Goal: Use online tool/utility: Use online tool/utility

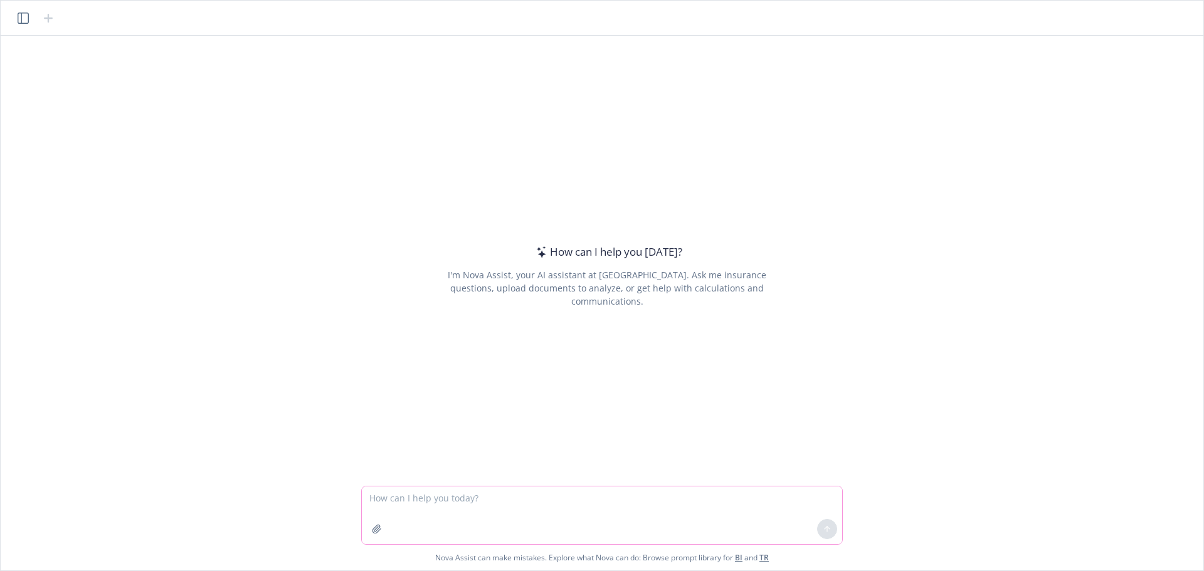
click at [377, 504] on textarea at bounding box center [602, 516] width 480 height 58
type textarea "please generate 20 random 6-character codes that use capital letters and number…"
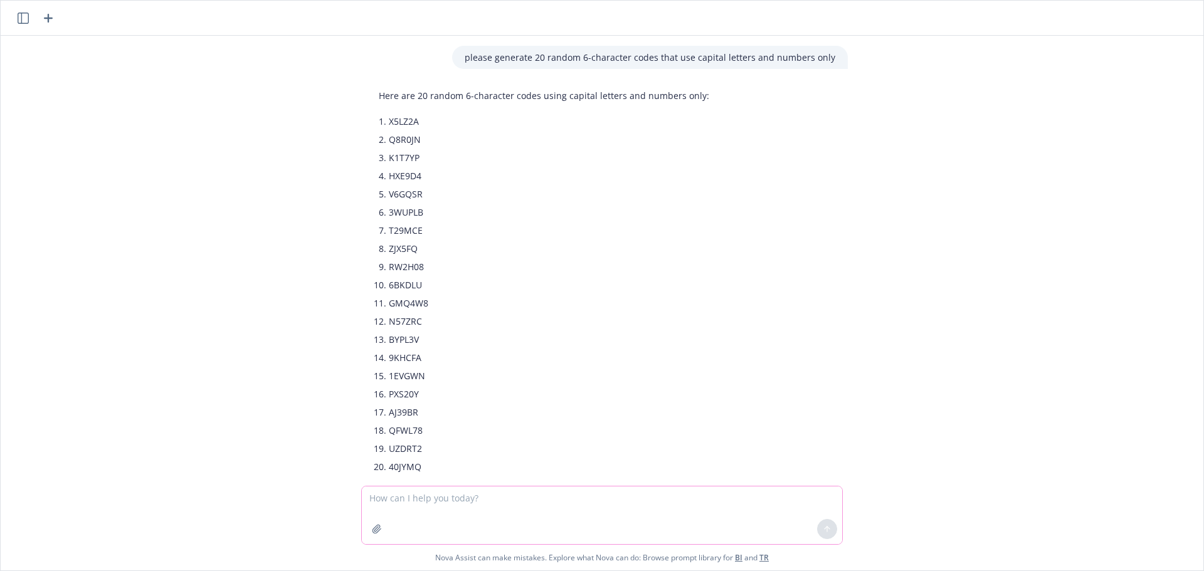
scroll to position [48, 0]
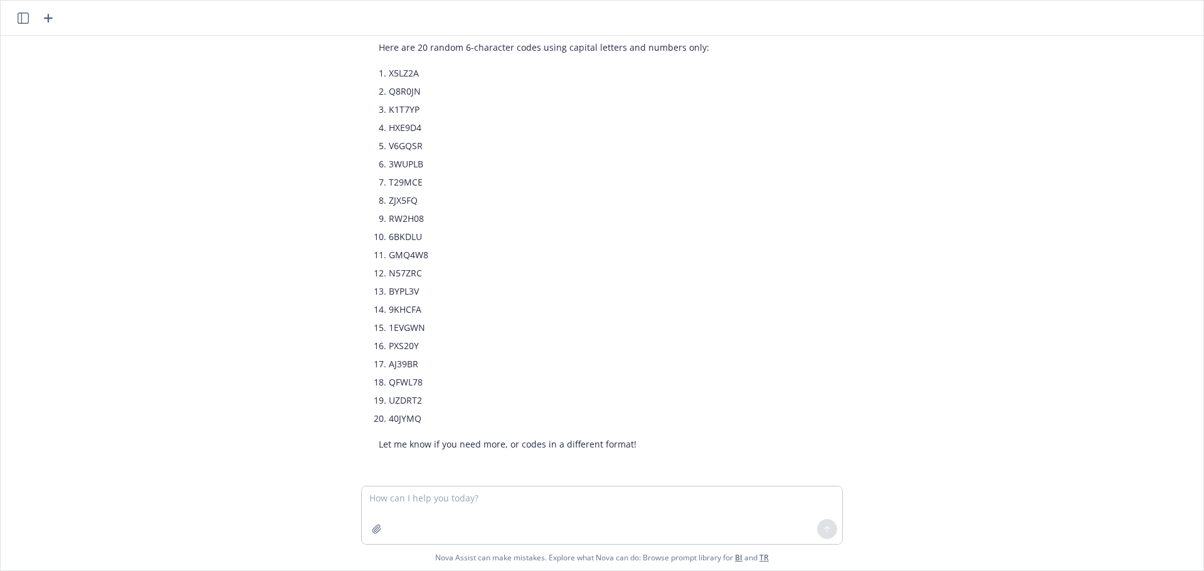
drag, startPoint x: 440, startPoint y: 65, endPoint x: 431, endPoint y: 78, distance: 16.2
click at [434, 72] on li "X5LZ2A" at bounding box center [549, 73] width 321 height 18
drag, startPoint x: 428, startPoint y: 75, endPoint x: 386, endPoint y: 71, distance: 42.3
click at [389, 71] on li "X5LZ2A" at bounding box center [549, 73] width 321 height 18
copy li "X5LZ2A"
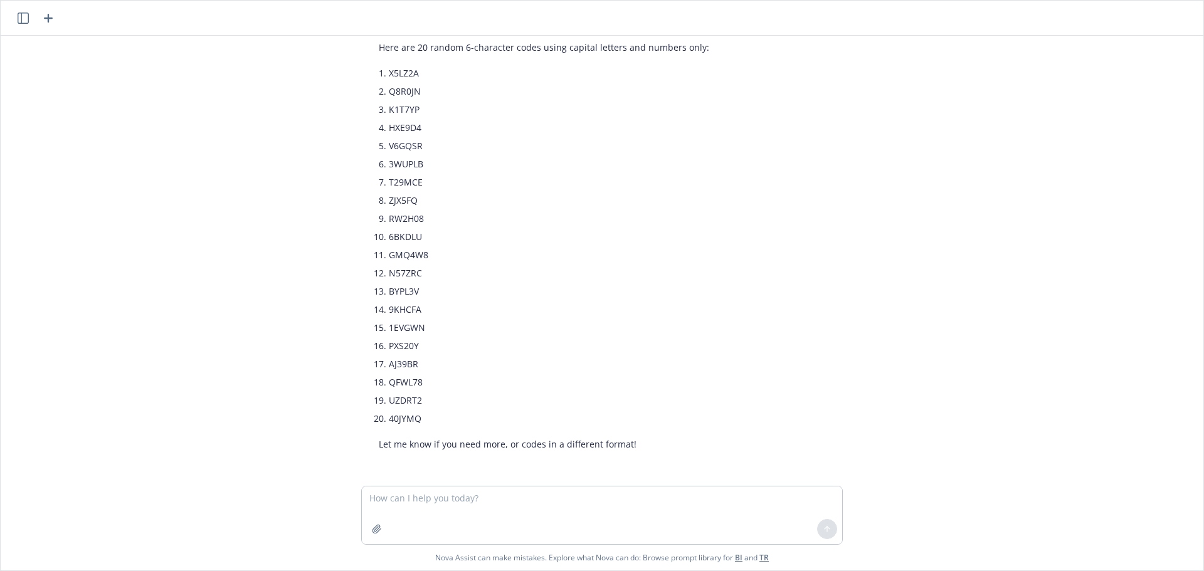
click at [435, 92] on li "Q8R0JN" at bounding box center [549, 91] width 321 height 18
drag, startPoint x: 423, startPoint y: 89, endPoint x: 375, endPoint y: 92, distance: 48.4
click at [389, 92] on li "Q8R0JN" at bounding box center [549, 91] width 321 height 18
copy li "Q8R0JN"
click at [435, 107] on li "K1T7YP" at bounding box center [549, 109] width 321 height 18
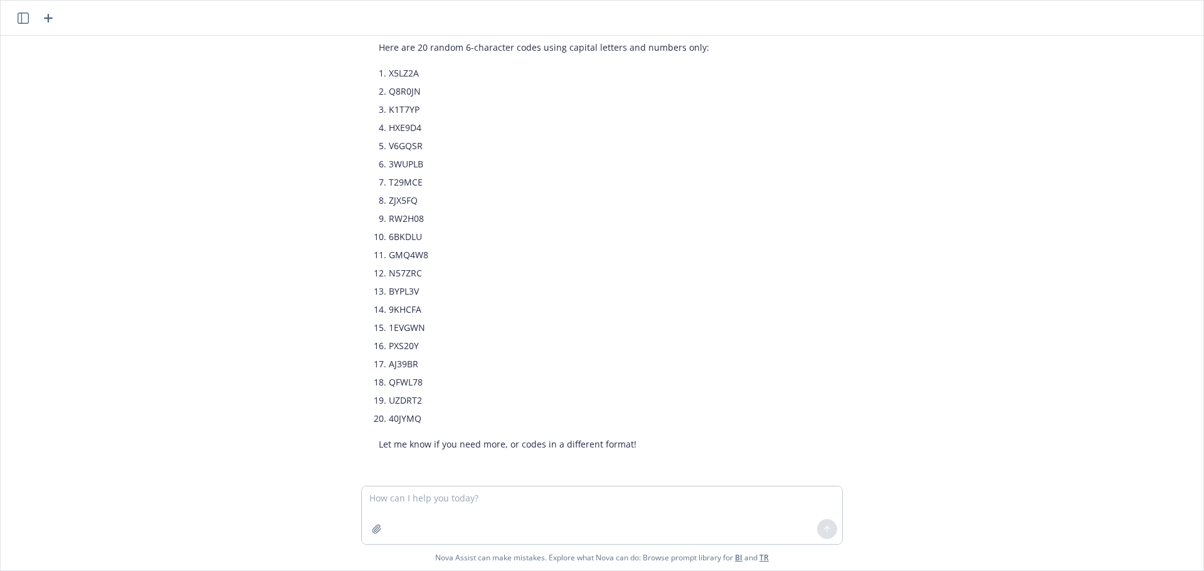
click at [401, 110] on li "K1T7YP" at bounding box center [549, 109] width 321 height 18
copy li "K1T7YP"
click at [403, 132] on li "HXE9D4" at bounding box center [549, 128] width 321 height 18
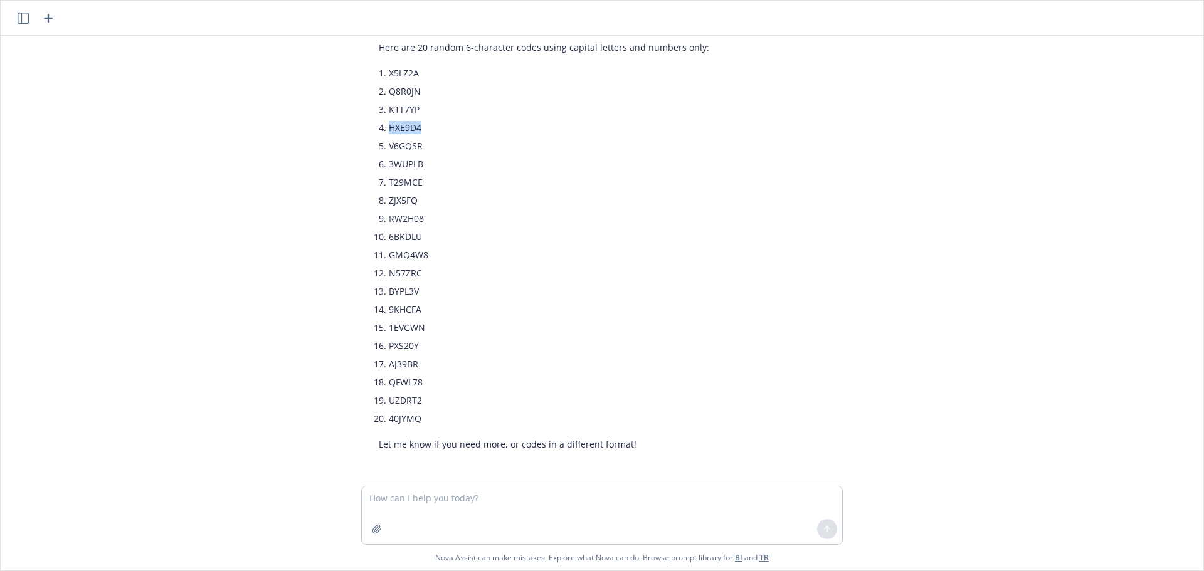
copy li "HXE9D4"
click at [401, 146] on li "V6GQSR" at bounding box center [549, 146] width 321 height 18
click at [401, 147] on li "V6GQSR" at bounding box center [549, 146] width 321 height 18
copy li "V6GQSR"
click at [397, 159] on li "3WUPLB" at bounding box center [549, 164] width 321 height 18
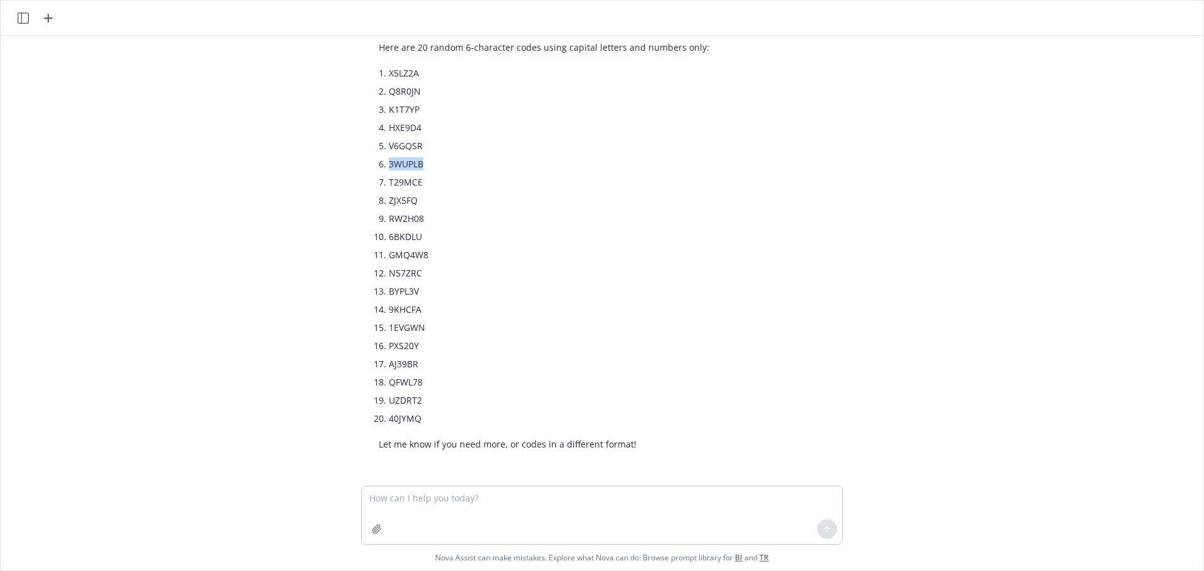
click at [397, 159] on li "3WUPLB" at bounding box center [549, 164] width 321 height 18
copy li "3WUPLB"
click at [409, 186] on li "T29MCE" at bounding box center [549, 182] width 321 height 18
click at [408, 188] on li "T29MCE" at bounding box center [549, 182] width 321 height 18
copy li "T29MCE"
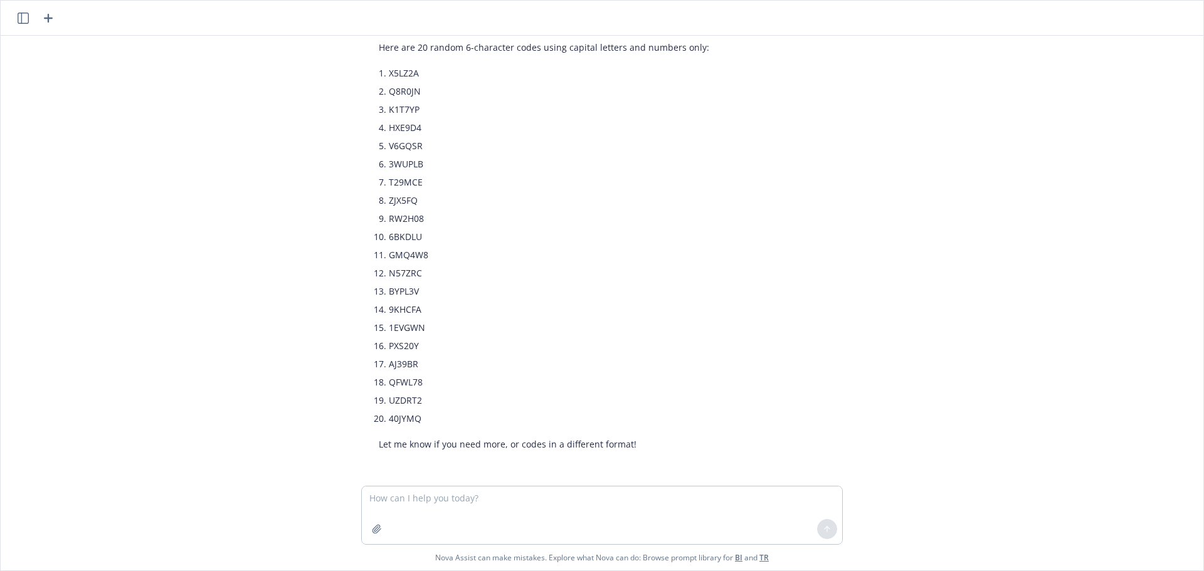
click at [390, 199] on li "ZJX5FQ" at bounding box center [549, 200] width 321 height 18
copy li "ZJX5FQ"
click at [402, 211] on li "RW2H08" at bounding box center [549, 219] width 321 height 18
drag, startPoint x: 402, startPoint y: 211, endPoint x: 401, endPoint y: 220, distance: 8.2
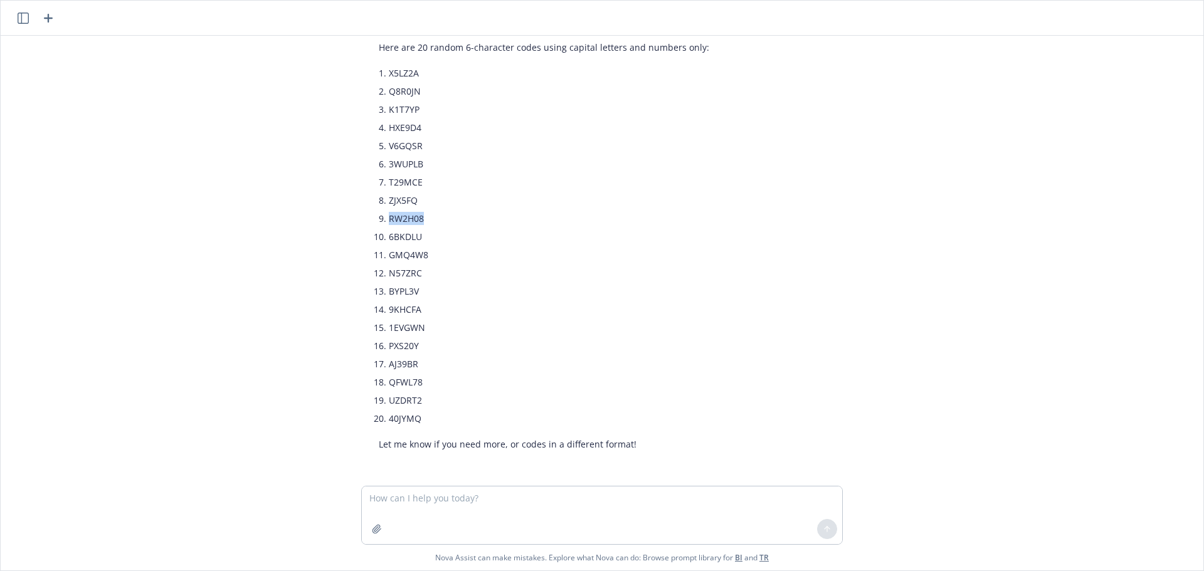
click at [402, 212] on li "RW2H08" at bounding box center [549, 219] width 321 height 18
copy li "RW2H08"
click at [389, 231] on li "6BKDLU" at bounding box center [549, 237] width 321 height 18
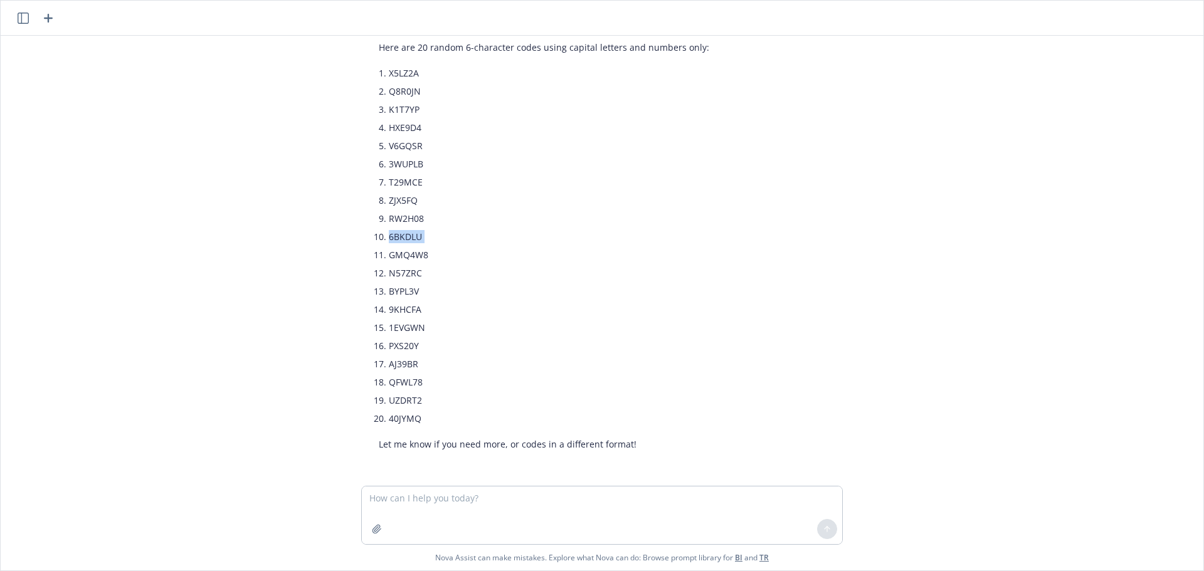
copy ul "6BKDLU"
click at [395, 255] on li "GMQ4W8" at bounding box center [549, 255] width 321 height 18
click at [398, 255] on li "GMQ4W8" at bounding box center [549, 255] width 321 height 18
click at [394, 248] on li "GMQ4W8" at bounding box center [549, 255] width 321 height 18
click at [403, 260] on li "GMQ4W8" at bounding box center [549, 255] width 321 height 18
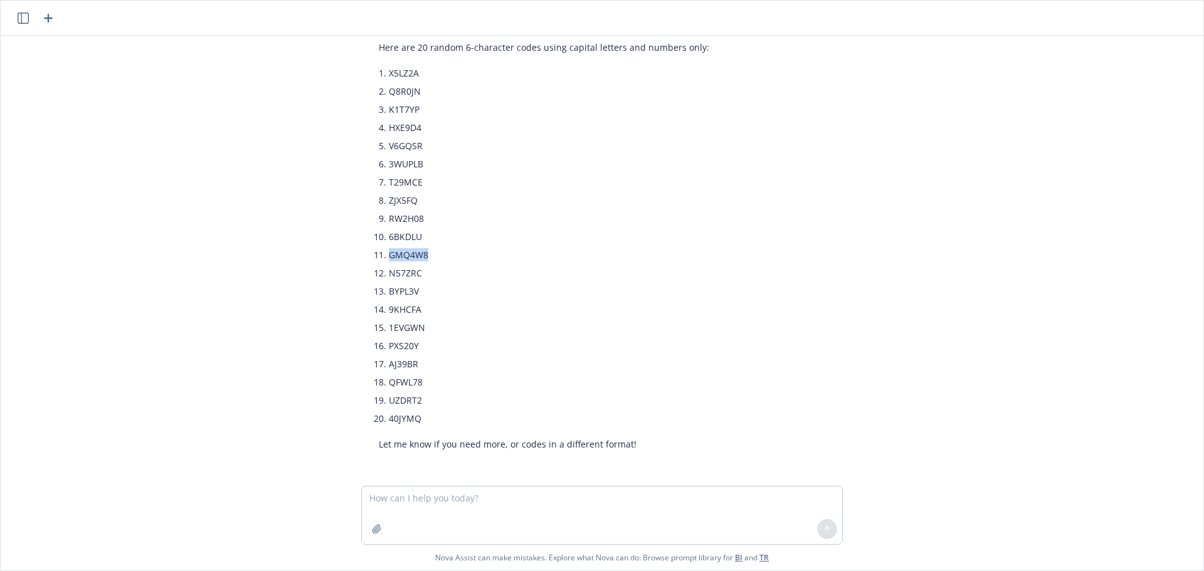
click at [403, 260] on li "GMQ4W8" at bounding box center [549, 255] width 321 height 18
click at [389, 267] on li "N57ZRC" at bounding box center [549, 273] width 321 height 18
click at [400, 291] on li "BYPL3V" at bounding box center [549, 291] width 321 height 18
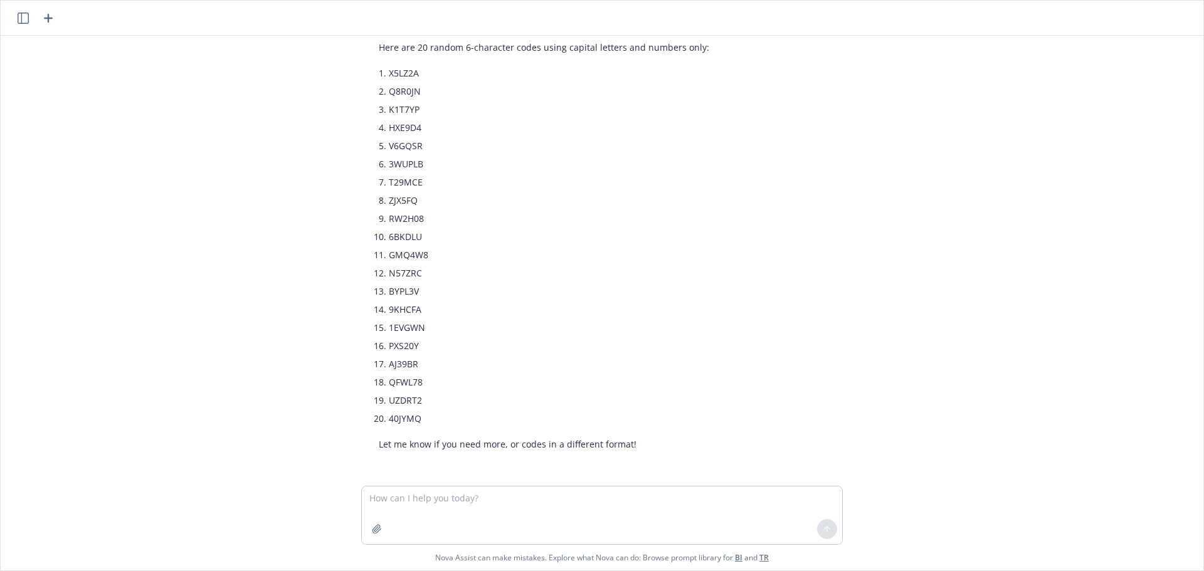
click at [398, 313] on li "9KHCFA" at bounding box center [549, 309] width 321 height 18
click at [409, 325] on li "1EVGWN" at bounding box center [549, 328] width 321 height 18
click at [409, 326] on li "1EVGWN" at bounding box center [549, 328] width 321 height 18
click at [411, 335] on li "1EVGWN" at bounding box center [549, 328] width 321 height 18
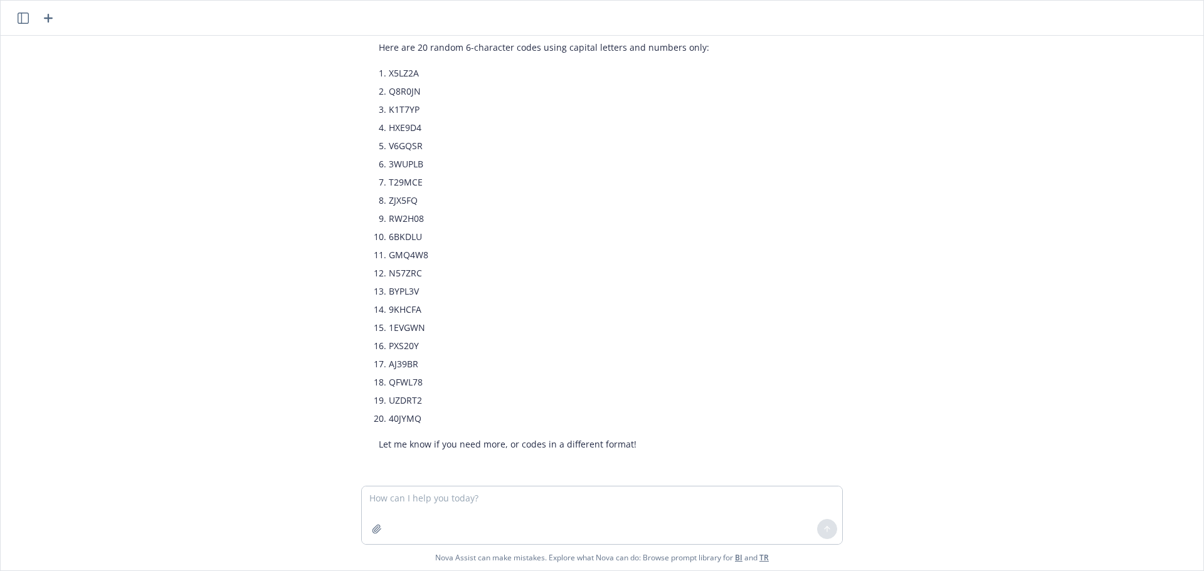
click at [405, 344] on li "PXS20Y" at bounding box center [549, 346] width 321 height 18
click at [407, 360] on li "AJ39BR" at bounding box center [549, 364] width 321 height 18
click at [390, 383] on li "QFWL78" at bounding box center [549, 382] width 321 height 18
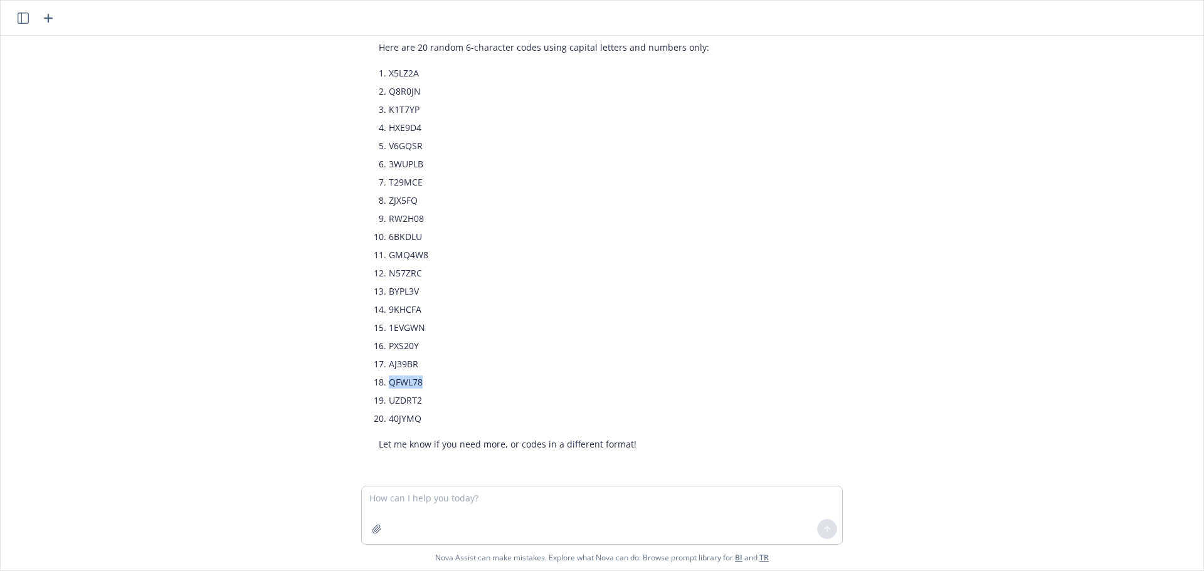
click at [390, 383] on li "QFWL78" at bounding box center [549, 382] width 321 height 18
click at [408, 398] on li "UZDRT2" at bounding box center [549, 400] width 321 height 18
click at [399, 420] on li "40JYMQ" at bounding box center [549, 419] width 321 height 18
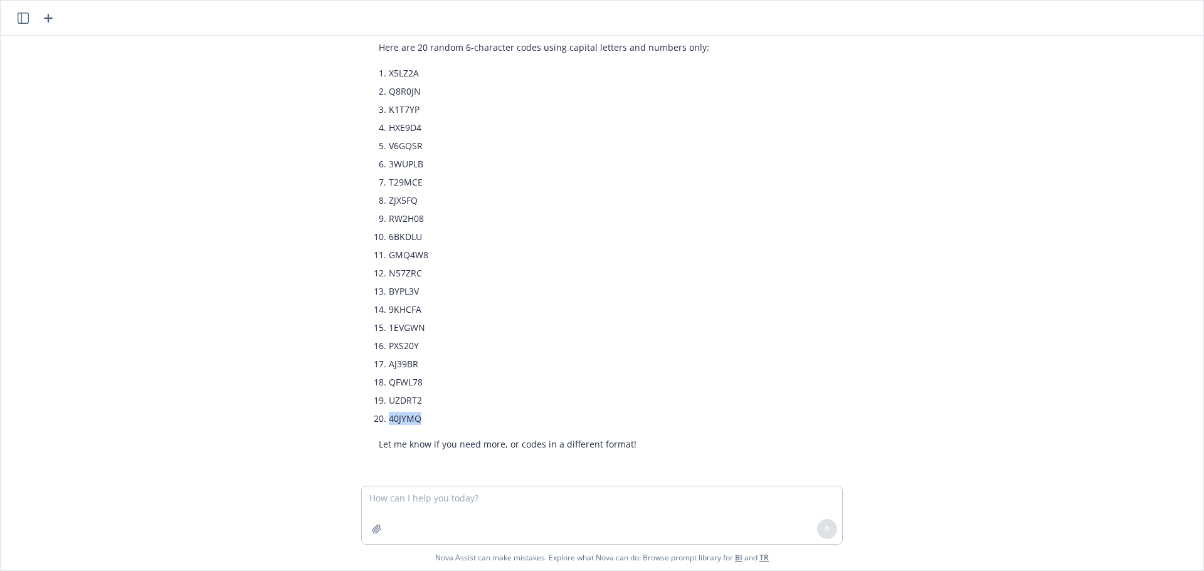
click at [399, 420] on li "40JYMQ" at bounding box center [549, 419] width 321 height 18
